Goal: Find specific page/section: Find specific page/section

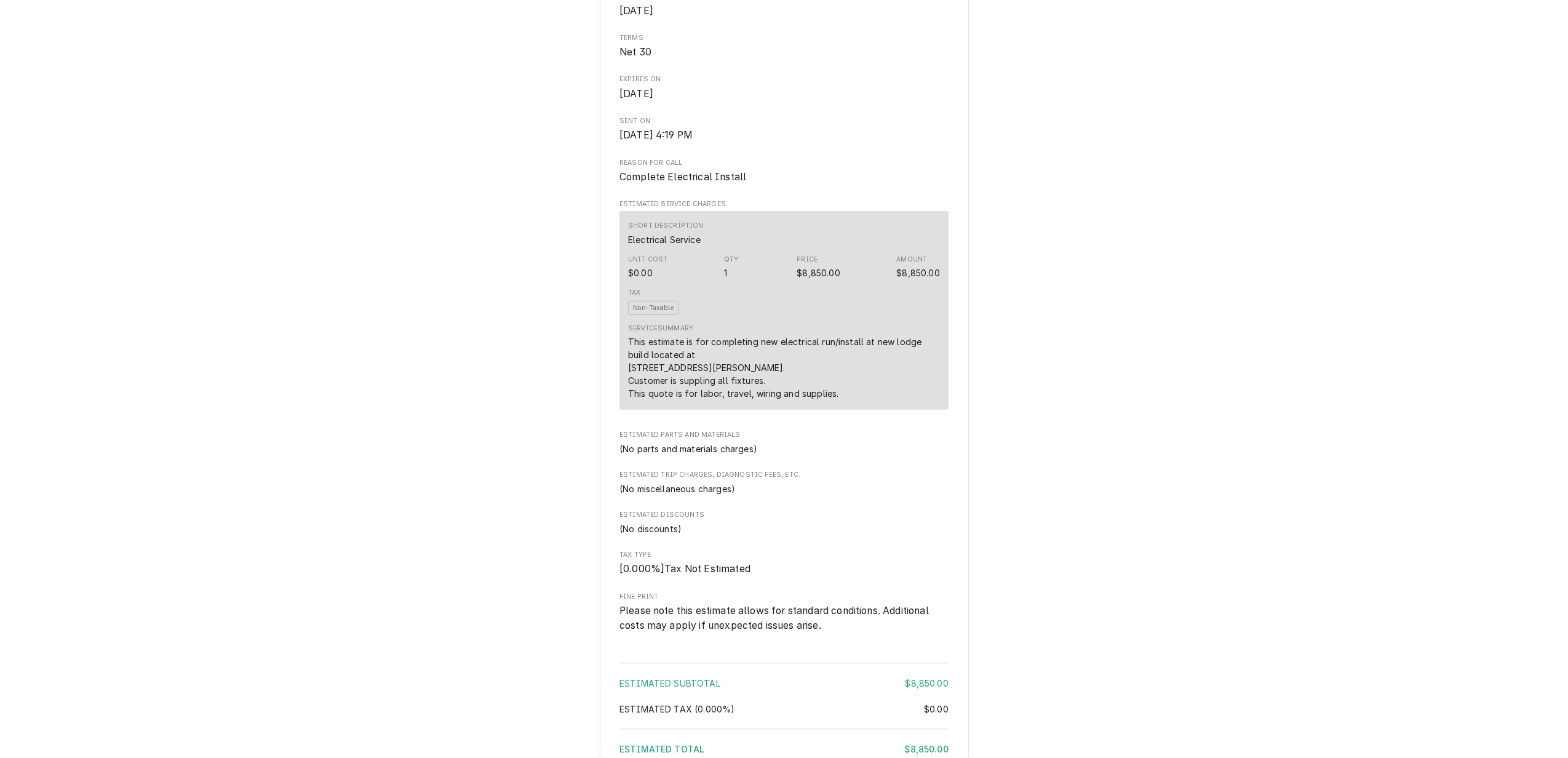
scroll to position [410, 0]
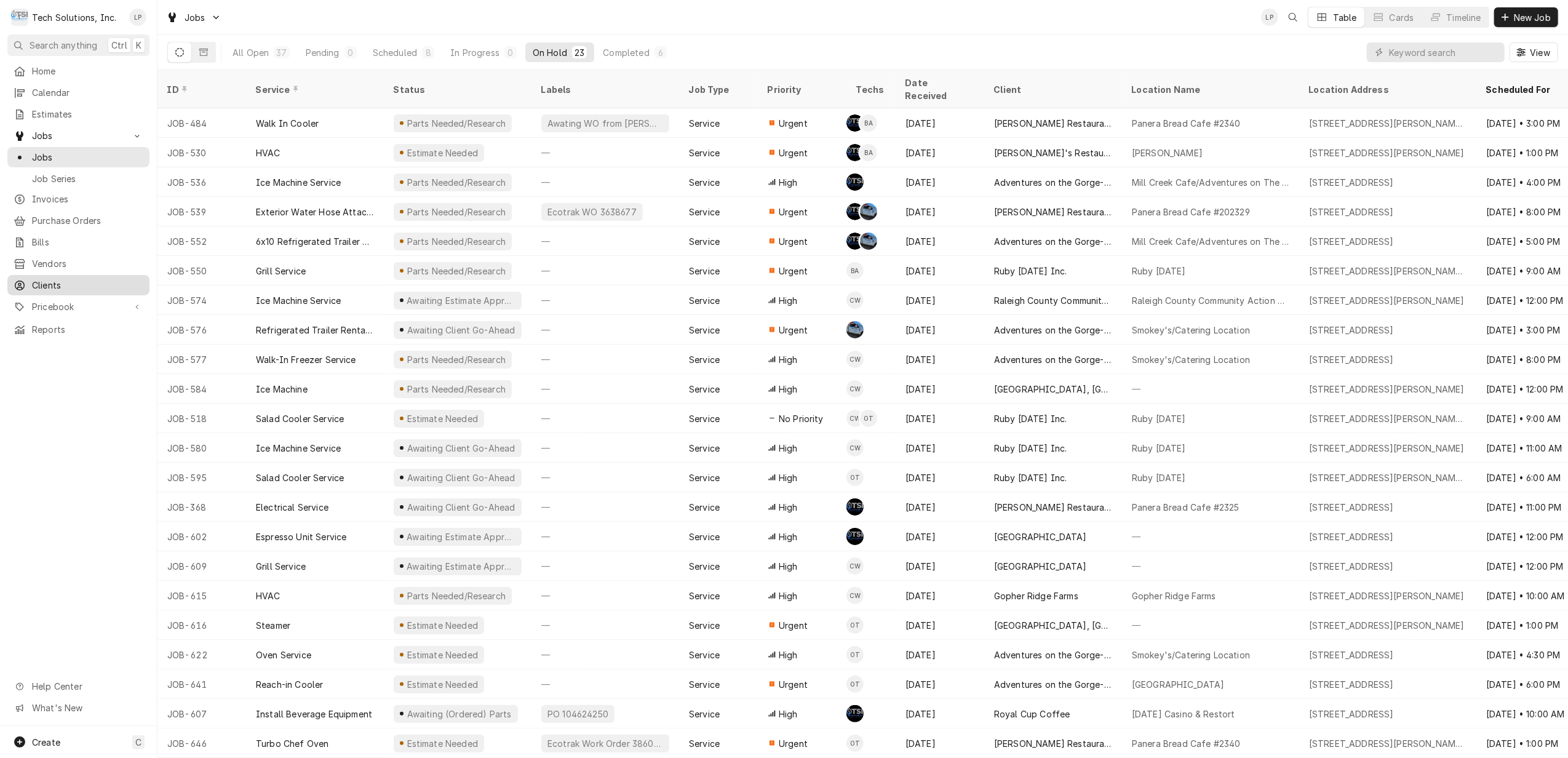
click at [54, 280] on span "Clients" at bounding box center [88, 285] width 111 height 13
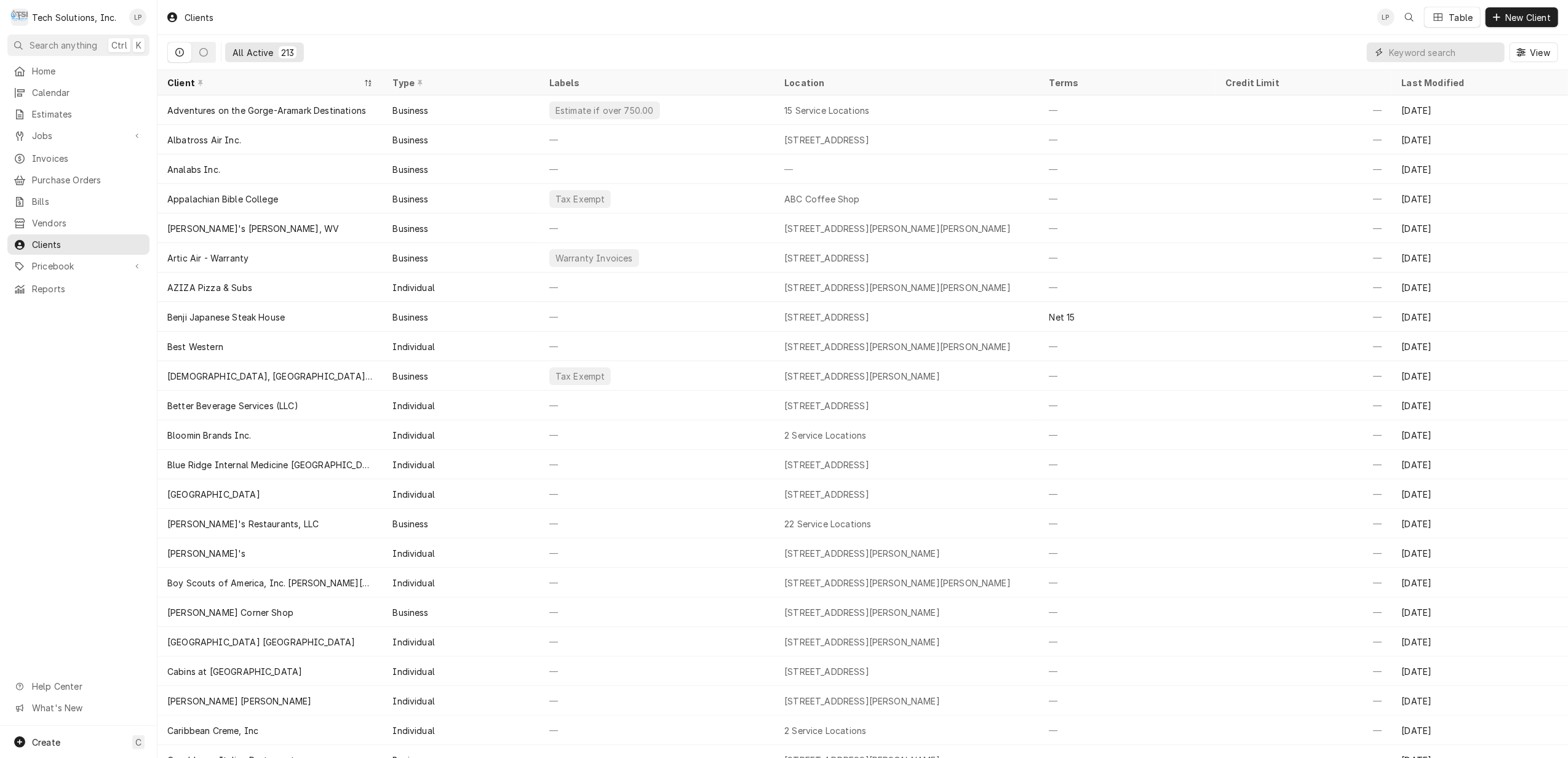
click at [1435, 53] on input "Dynamic Content Wrapper" at bounding box center [1443, 52] width 109 height 20
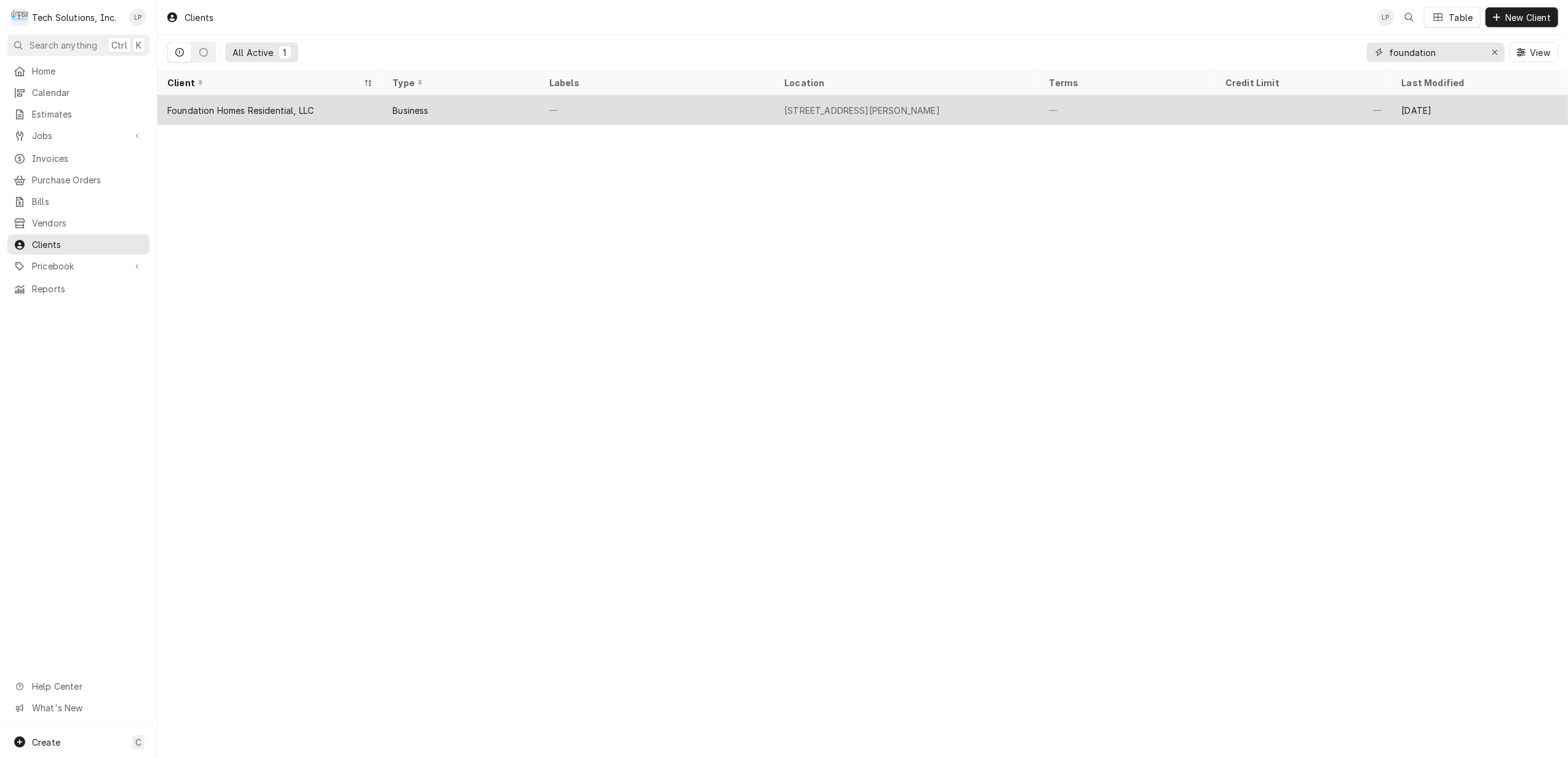
type input "foundation"
click at [700, 108] on div "—" at bounding box center [656, 110] width 235 height 29
